Goal: Navigation & Orientation: Find specific page/section

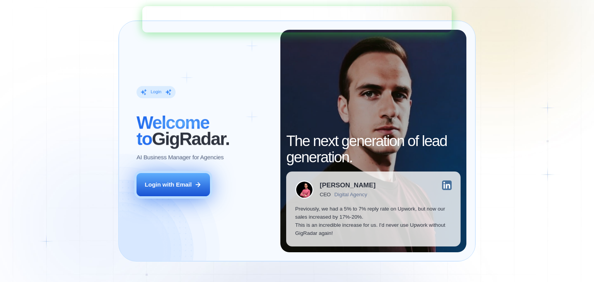
click at [204, 190] on button "Login with Email" at bounding box center [174, 184] width 74 height 23
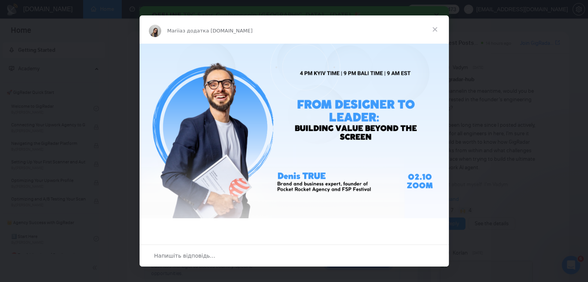
click at [438, 31] on span "Закрити" at bounding box center [435, 29] width 28 height 28
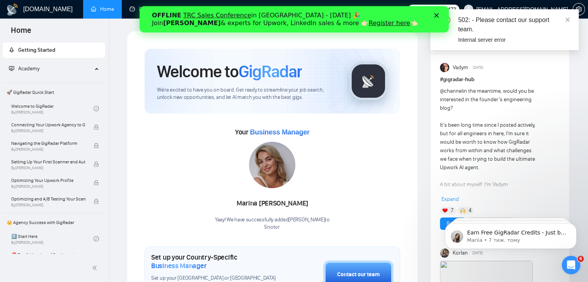
click at [110, 9] on link "Home" at bounding box center [102, 9] width 23 height 7
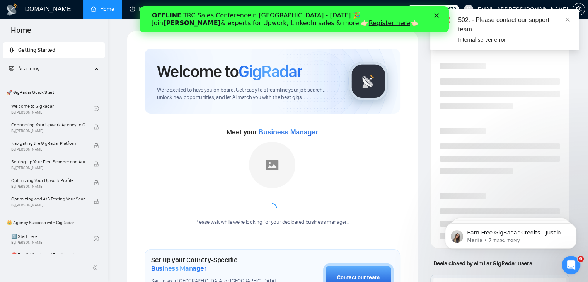
click at [436, 15] on polygon "Закрити" at bounding box center [436, 15] width 5 height 5
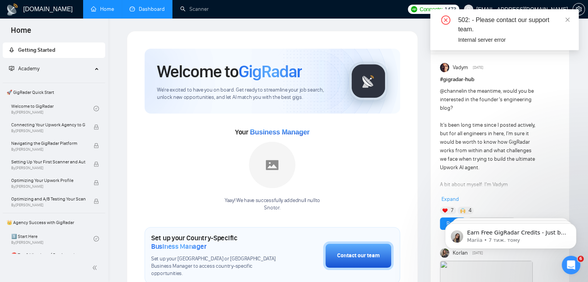
click at [158, 12] on link "Dashboard" at bounding box center [147, 9] width 35 height 7
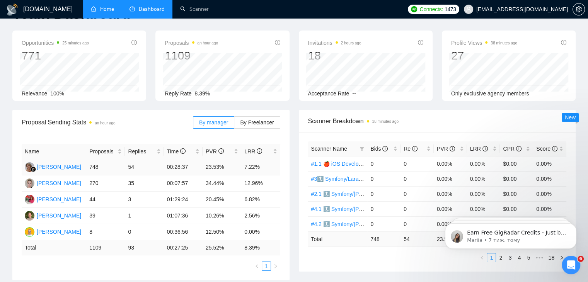
scroll to position [39, 0]
